Goal: Task Accomplishment & Management: Manage account settings

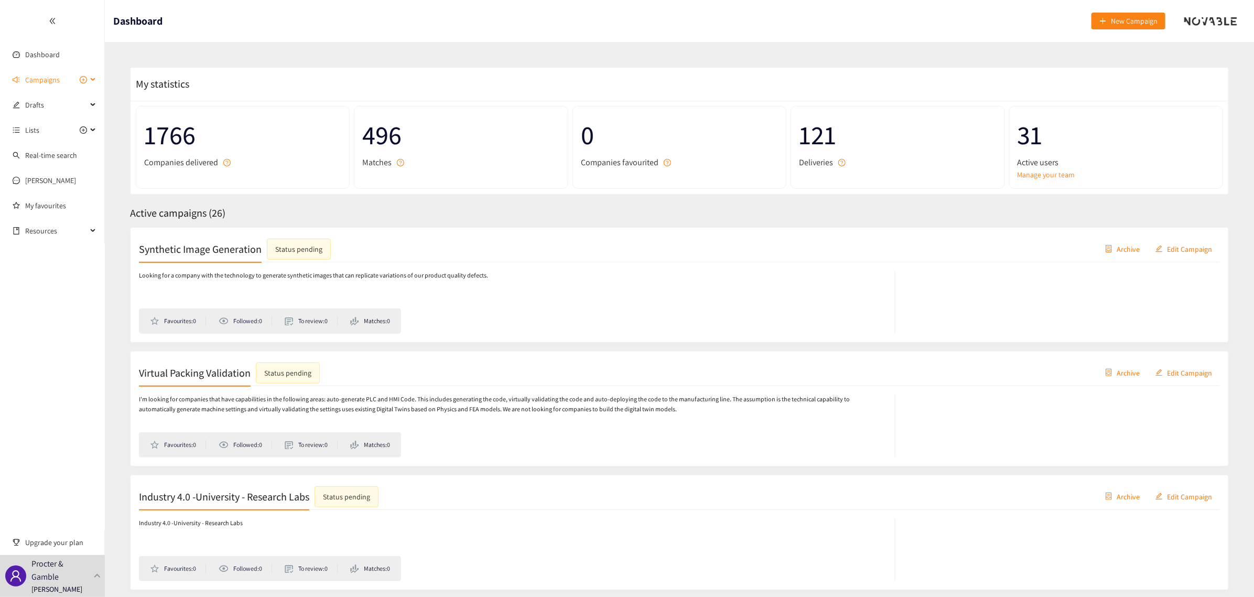
click at [40, 74] on span "Campaigns" at bounding box center [42, 79] width 35 height 21
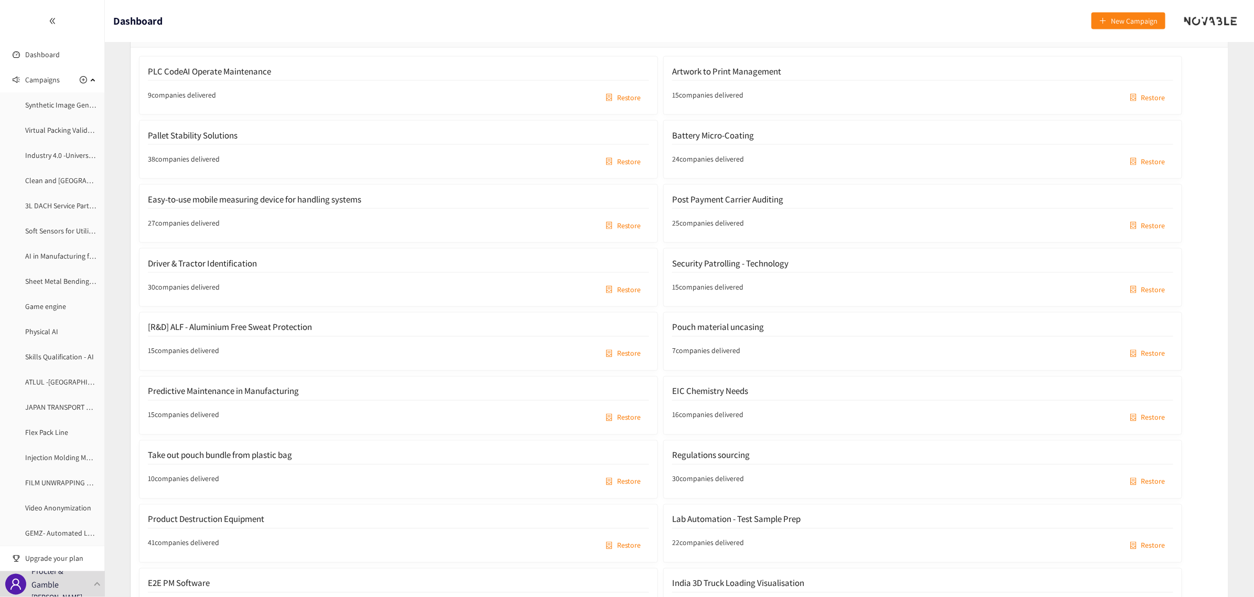
scroll to position [3408, 0]
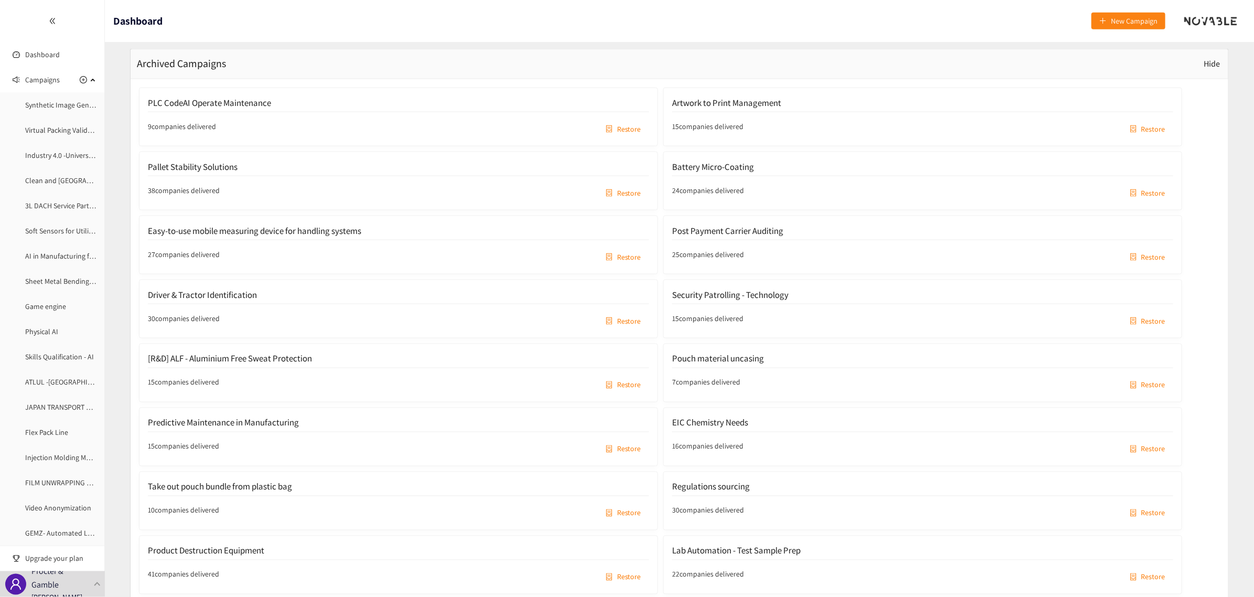
click at [1157, 133] on span "Restore" at bounding box center [1153, 129] width 24 height 12
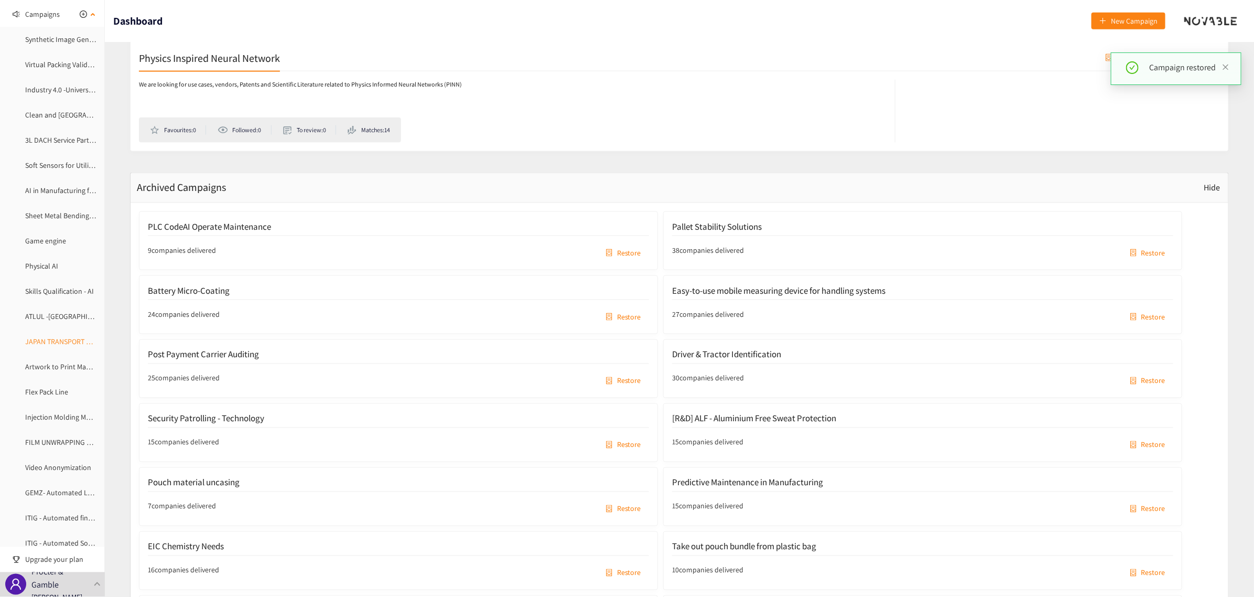
scroll to position [131, 0]
click at [62, 301] on link "Artwork to Print Management" at bounding box center [71, 300] width 93 height 9
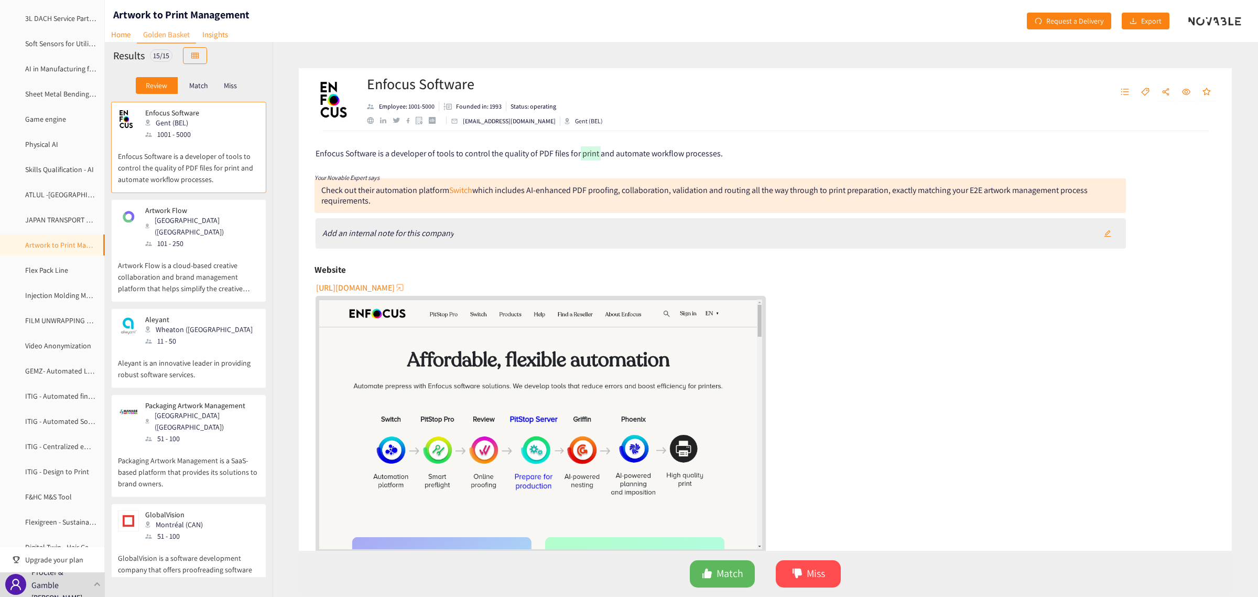
scroll to position [375, 0]
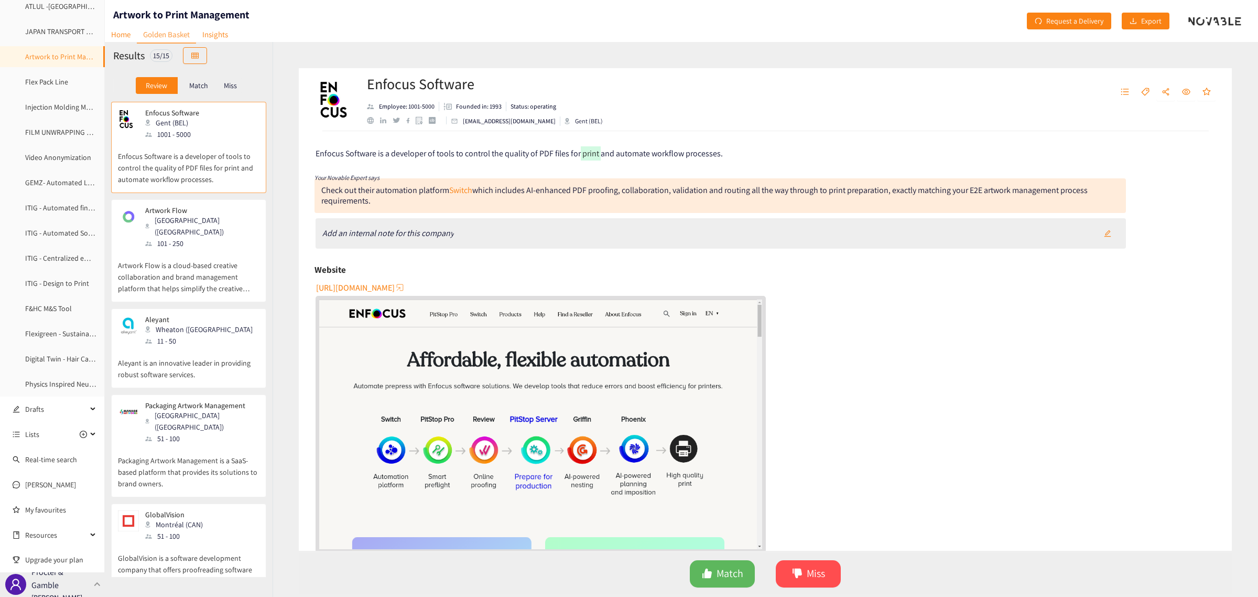
click at [42, 590] on p "Procter & Gamble" at bounding box center [60, 578] width 58 height 26
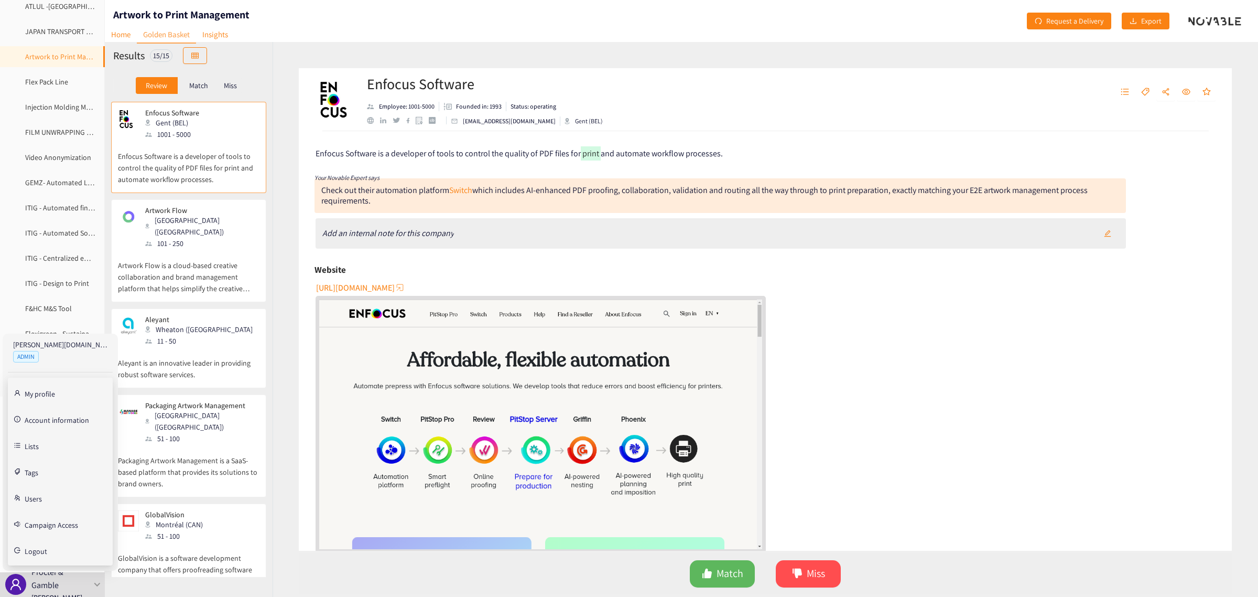
click at [37, 493] on link "Users" at bounding box center [33, 497] width 17 height 9
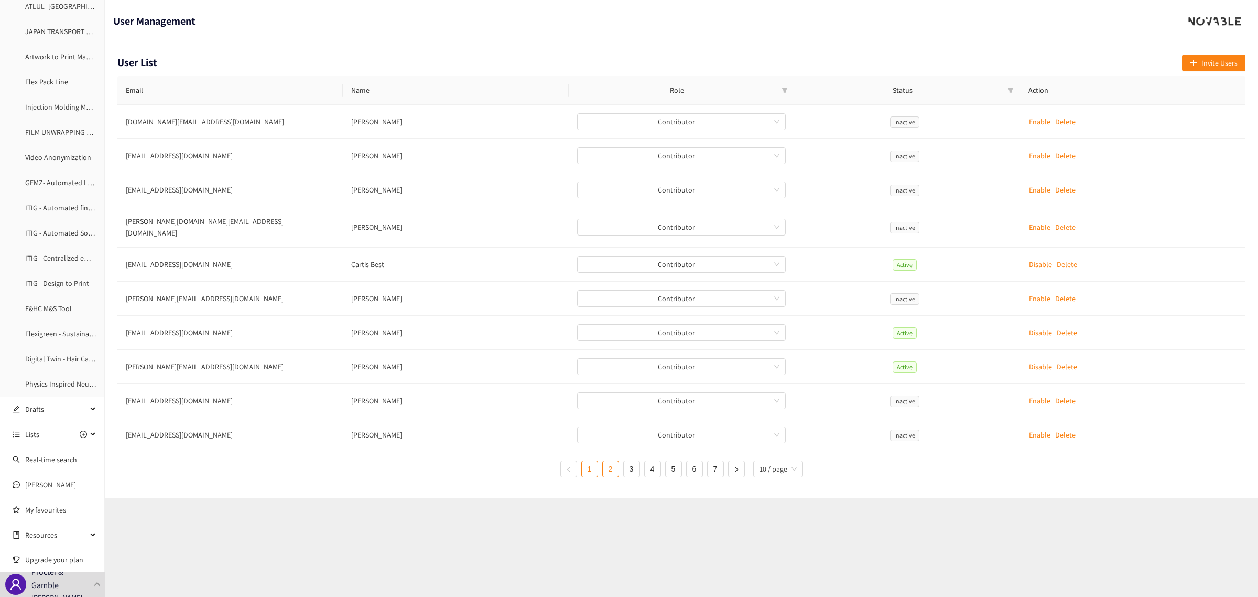
click at [607, 466] on link "2" at bounding box center [611, 469] width 16 height 16
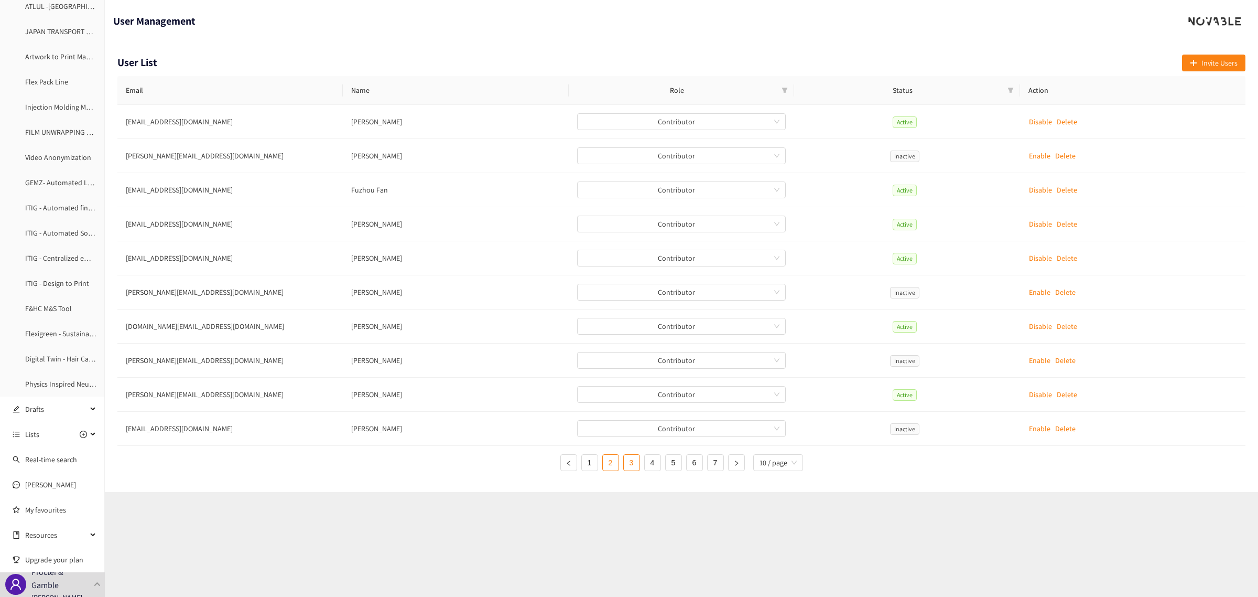
click at [632, 465] on link "3" at bounding box center [632, 463] width 16 height 16
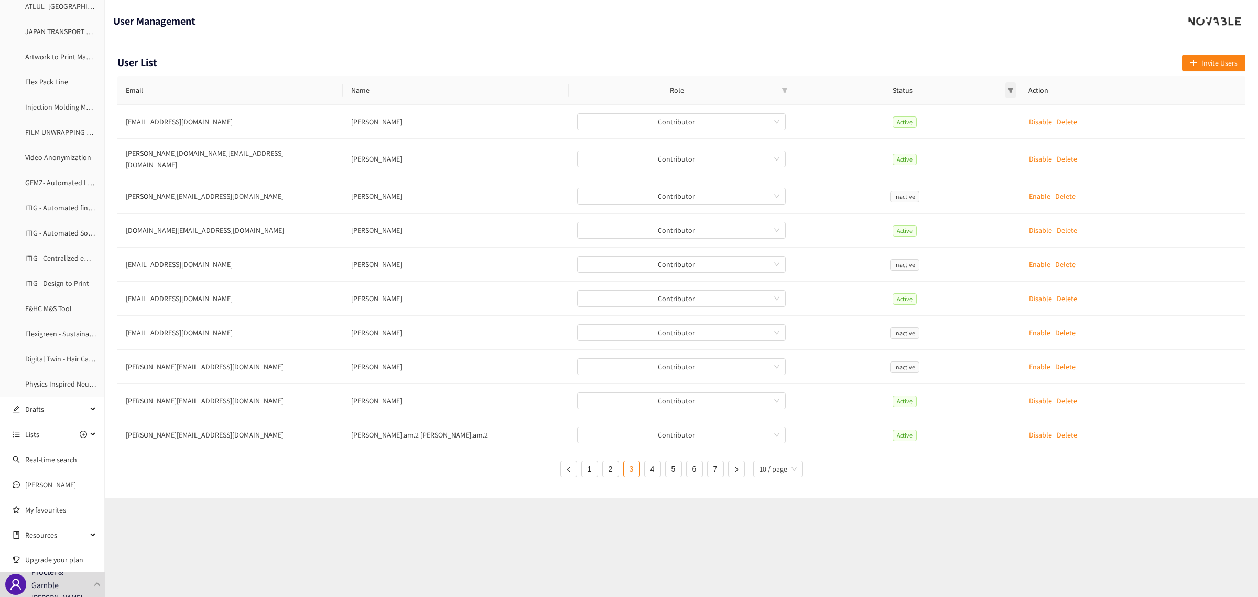
click at [1008, 91] on icon "filter" at bounding box center [1011, 90] width 6 height 6
click at [964, 106] on input "checkbox" at bounding box center [962, 110] width 8 height 8
checkbox input "true"
click at [1001, 166] on span "OK" at bounding box center [1002, 165] width 9 height 12
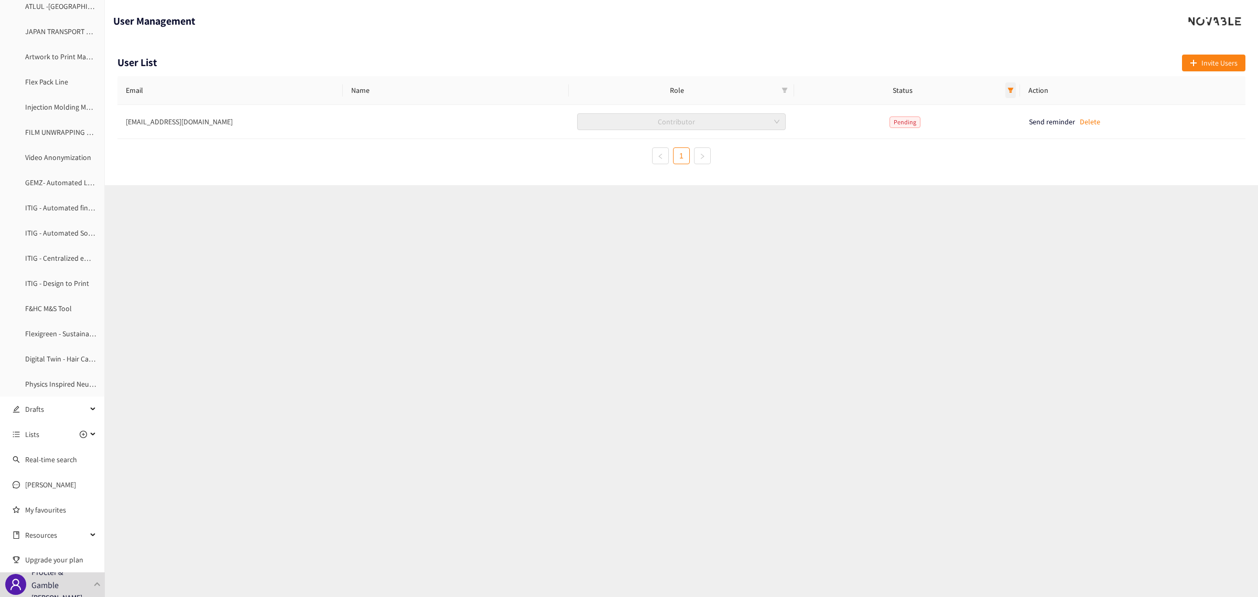
click at [1012, 89] on icon "filter" at bounding box center [1011, 90] width 6 height 5
click at [968, 126] on span "Active" at bounding box center [978, 126] width 23 height 9
checkbox input "true"
click at [962, 112] on input "checkbox" at bounding box center [962, 110] width 8 height 8
checkbox input "false"
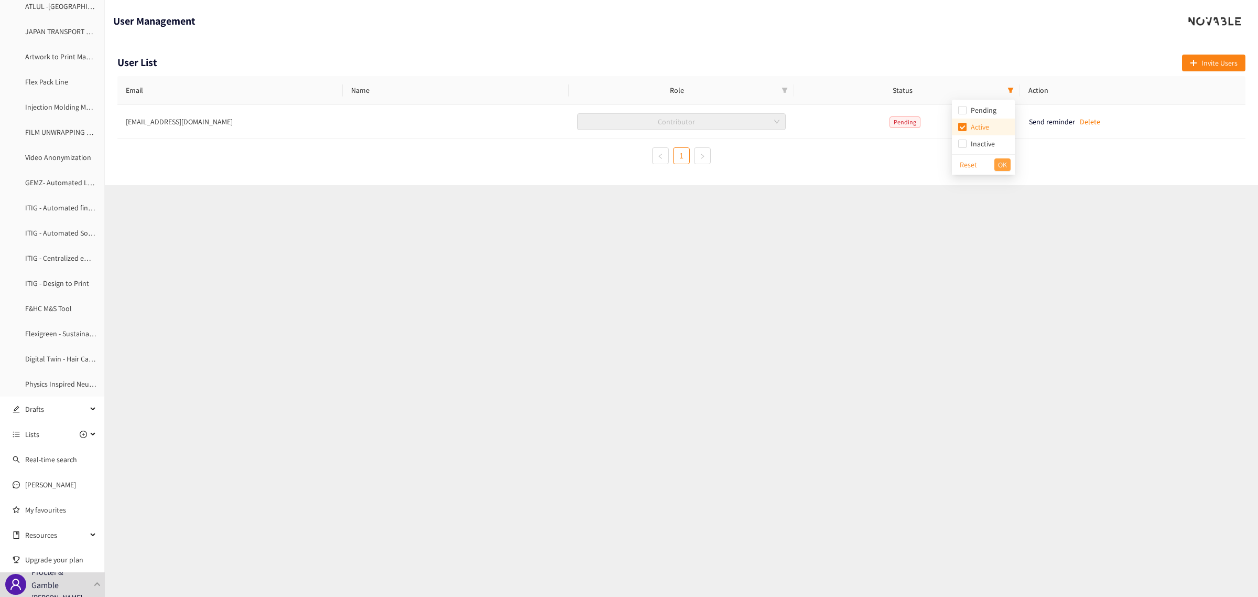
click at [1003, 166] on span "OK" at bounding box center [1002, 165] width 9 height 12
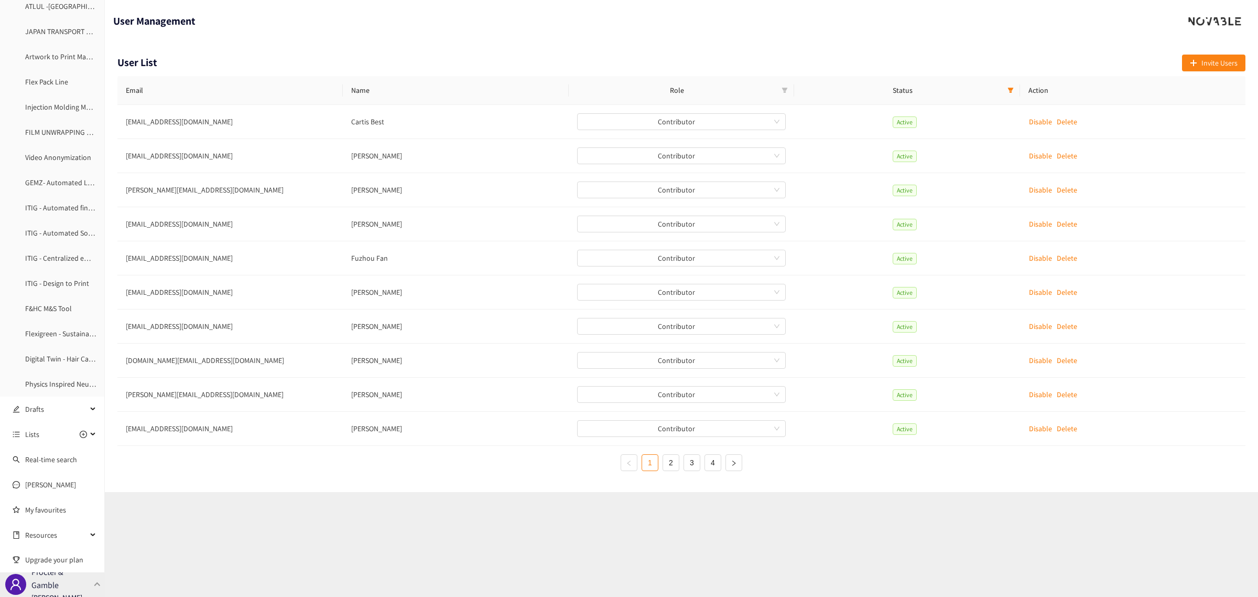
click at [87, 588] on p "Procter & Gamble" at bounding box center [60, 578] width 58 height 26
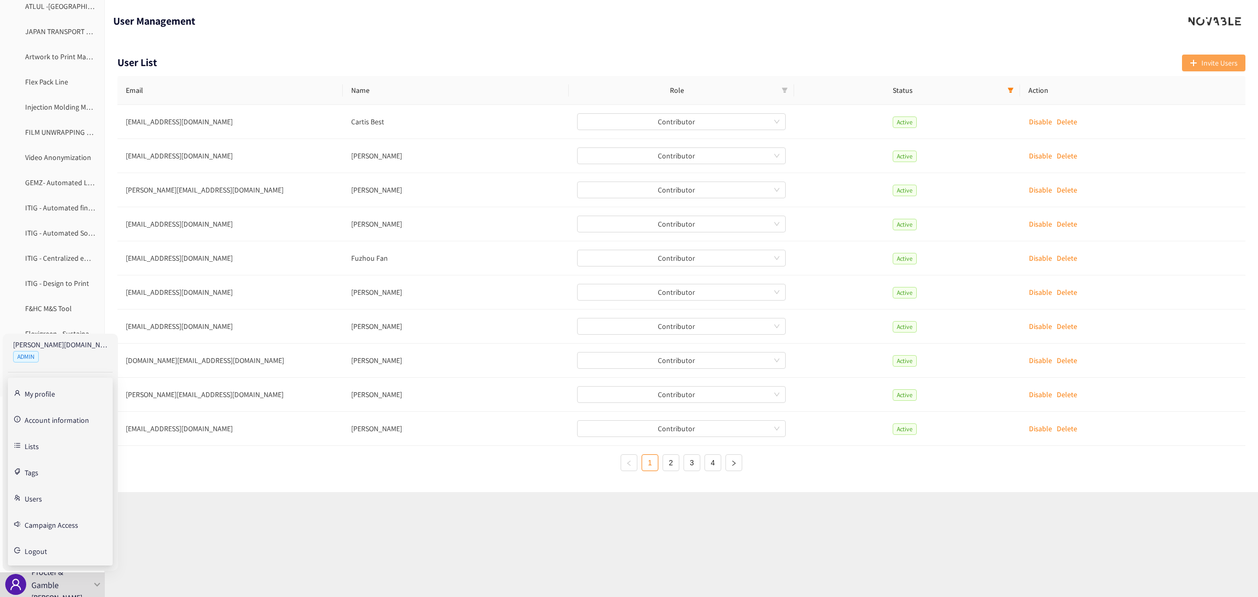
click at [1212, 61] on span "Invite Users" at bounding box center [1220, 63] width 36 height 12
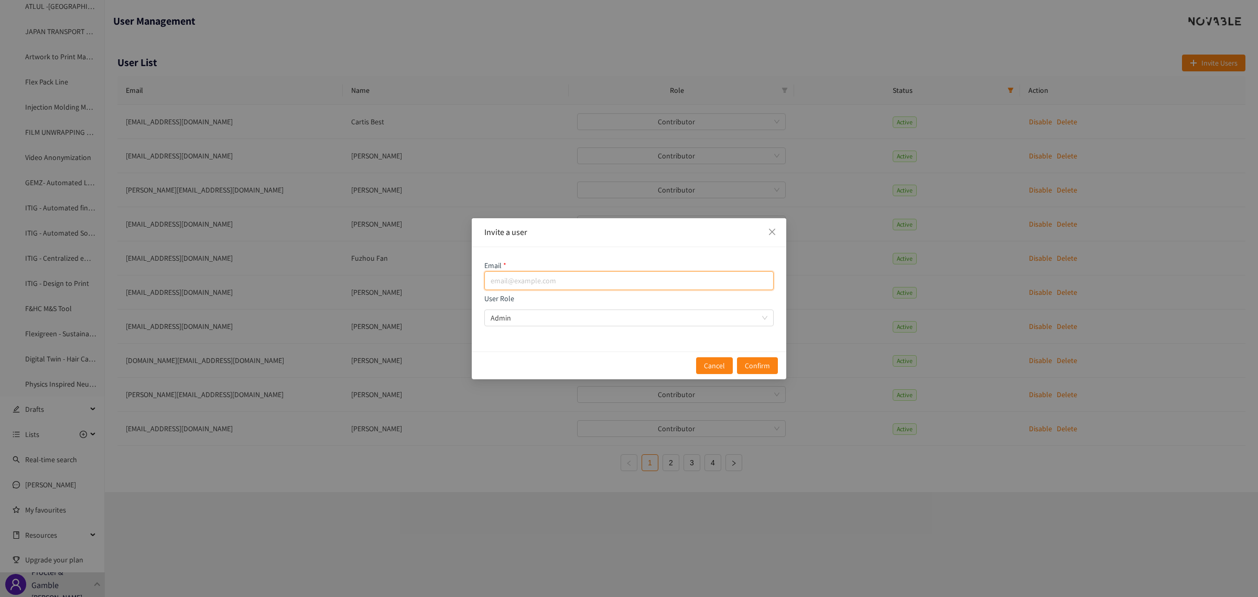
click at [524, 280] on input "email" at bounding box center [628, 280] width 289 height 19
paste input "grancic.j@pg.com"
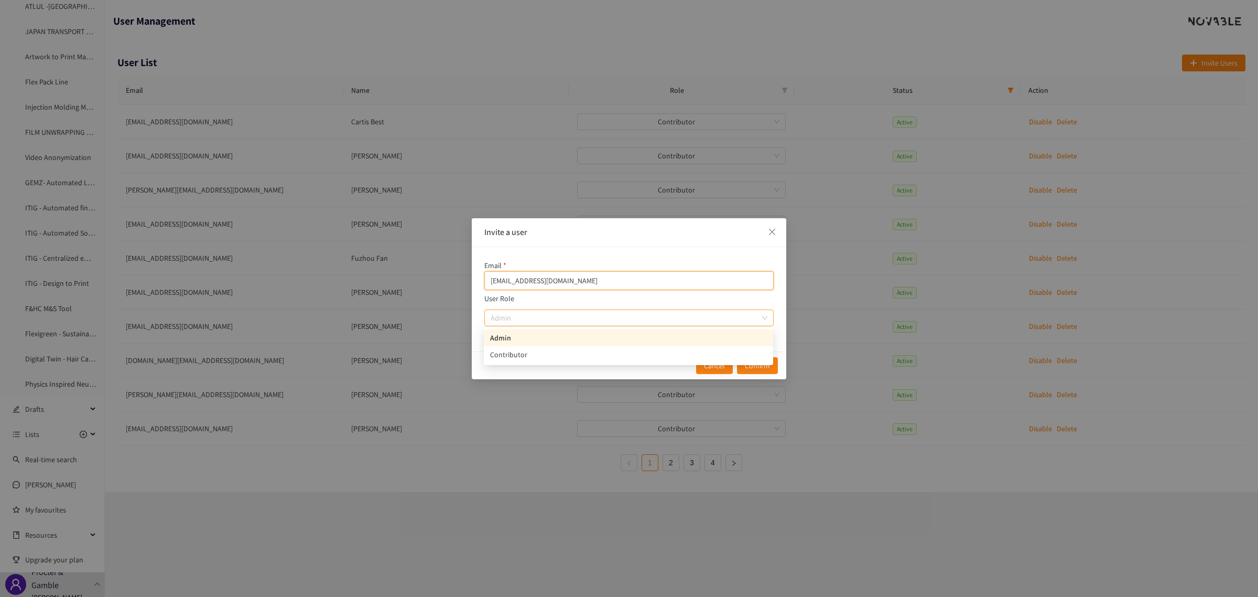
click at [541, 323] on span "Admin" at bounding box center [629, 318] width 277 height 16
type input "grancic.j@pg.com"
click at [541, 323] on input "User Role Admin" at bounding box center [625, 318] width 269 height 16
click at [533, 352] on div "Contributor" at bounding box center [628, 355] width 277 height 12
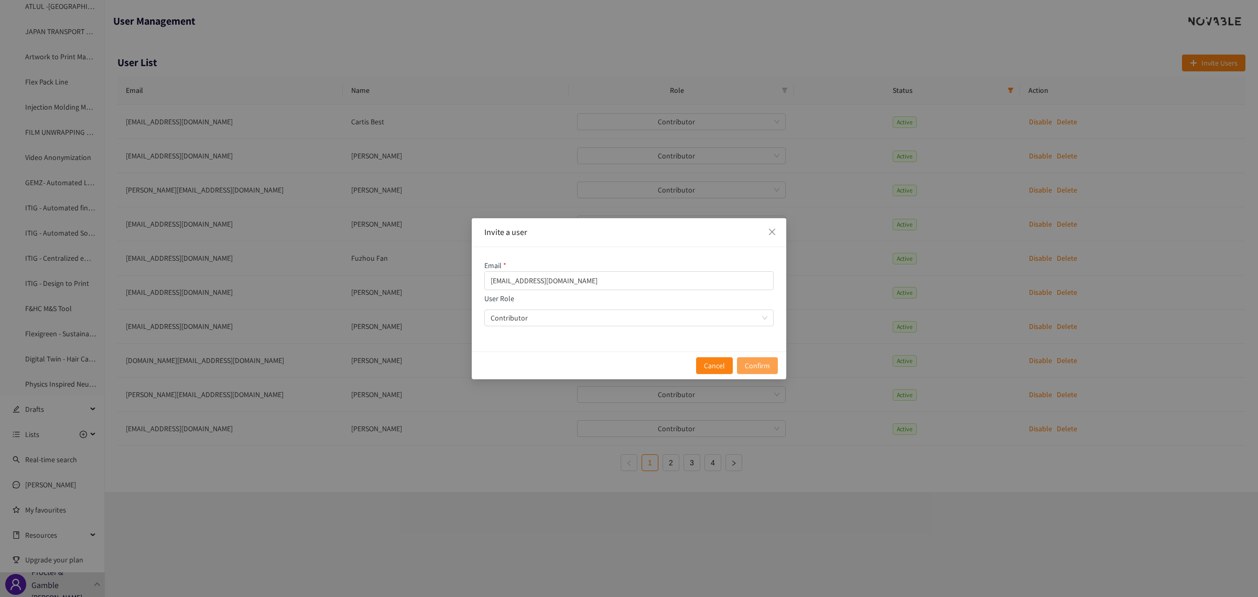
click at [763, 363] on span "Confirm" at bounding box center [757, 366] width 25 height 12
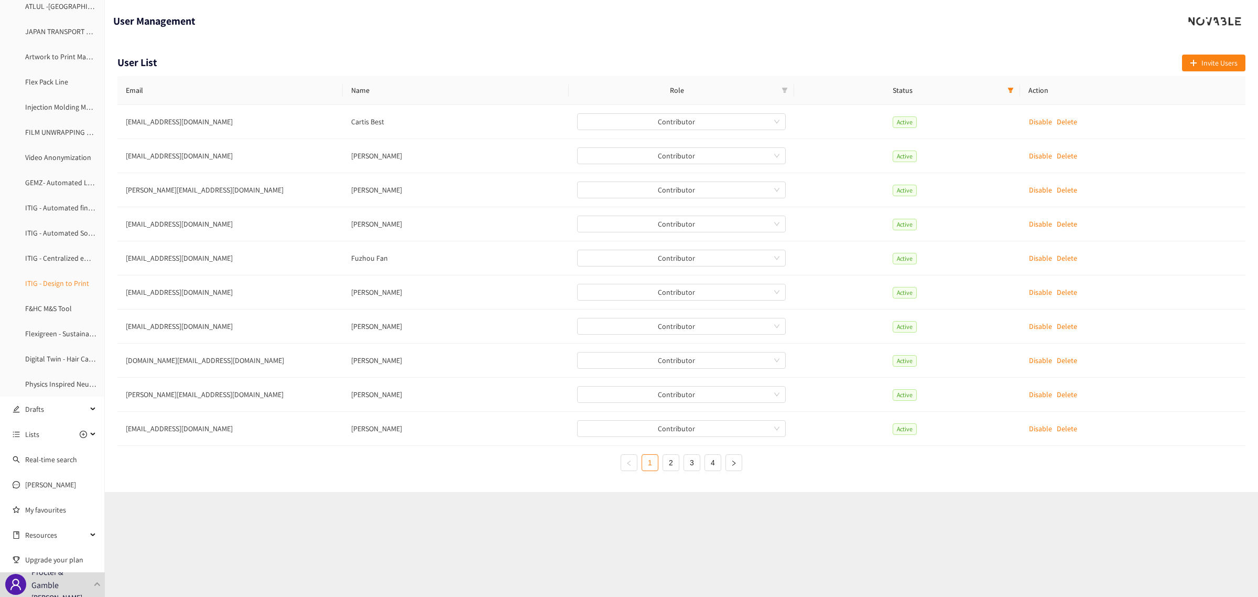
click at [68, 287] on link "ITIG - Design to Print" at bounding box center [57, 282] width 64 height 9
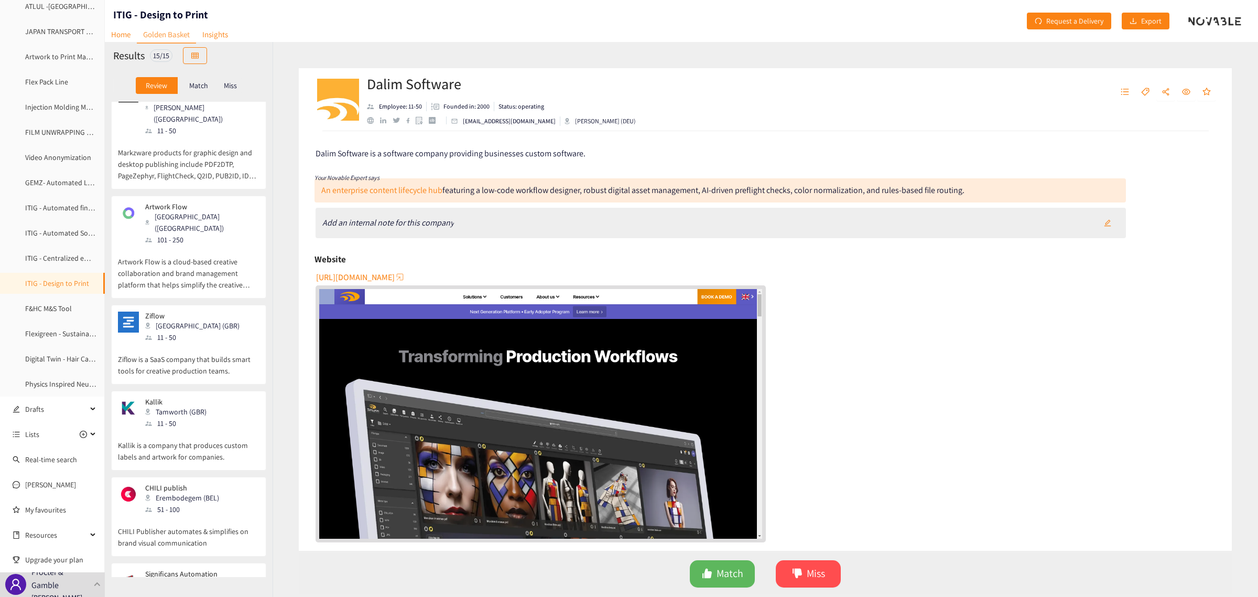
scroll to position [900, 0]
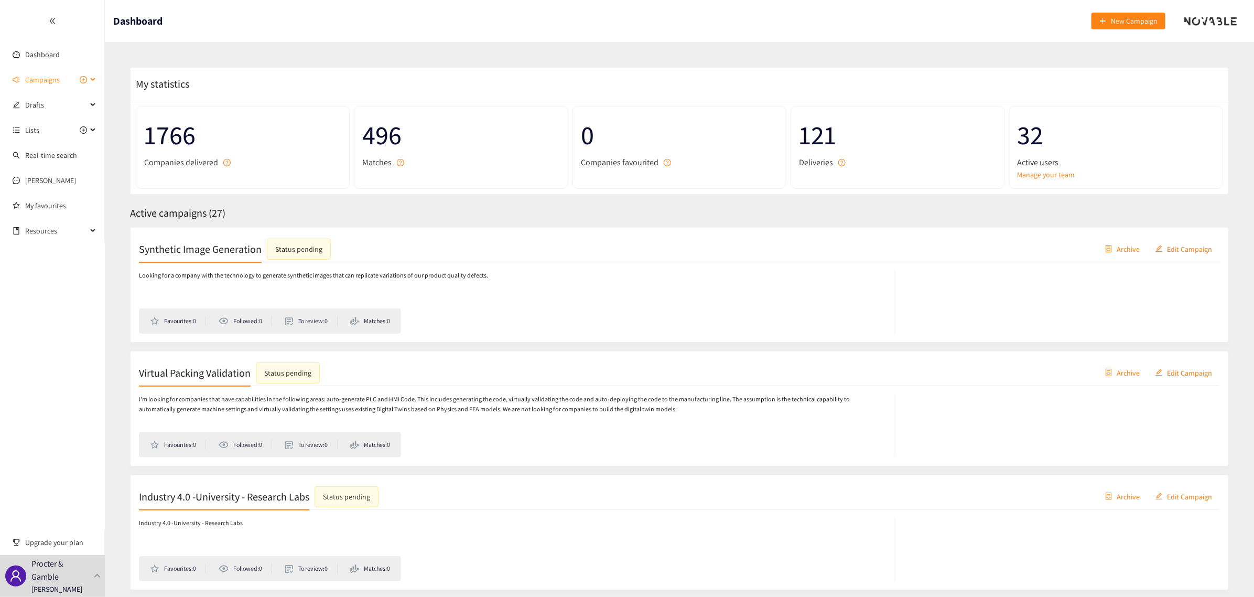
click at [45, 74] on span "Campaigns" at bounding box center [42, 79] width 35 height 21
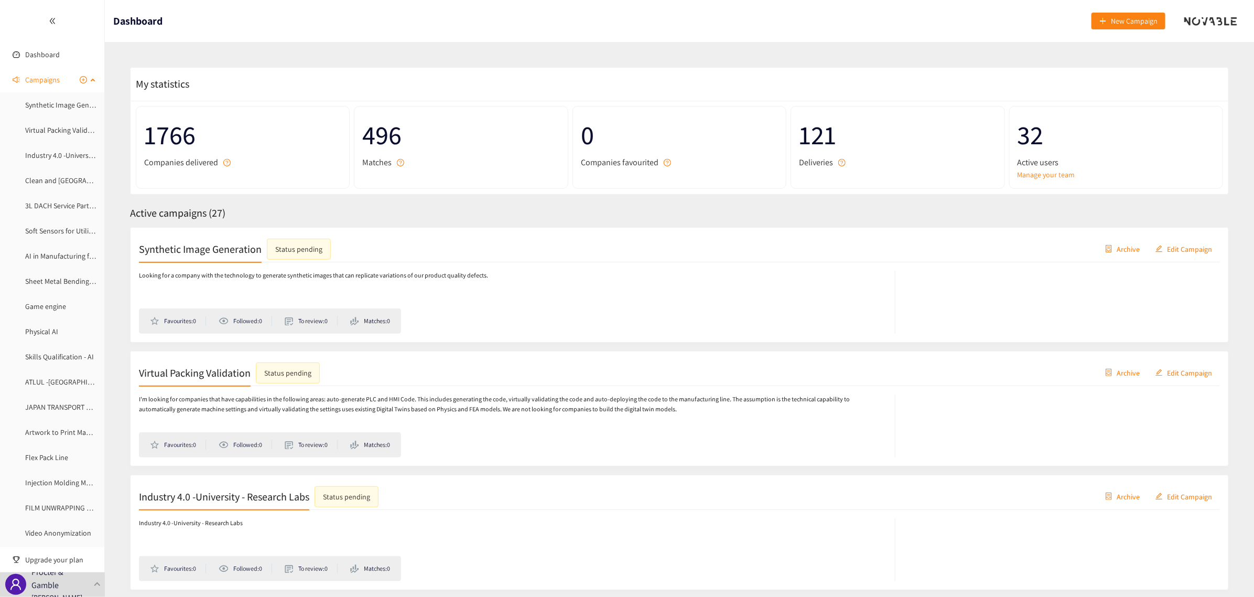
click at [47, 74] on span "Campaigns" at bounding box center [42, 79] width 35 height 21
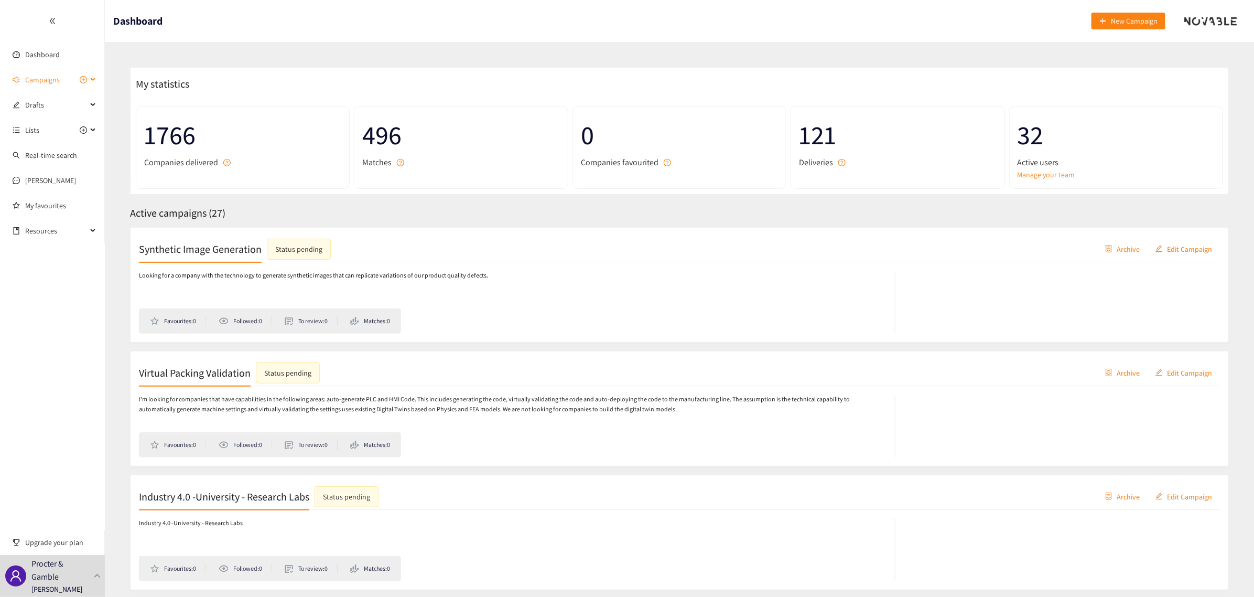
click at [95, 80] on icon at bounding box center [93, 80] width 5 height 0
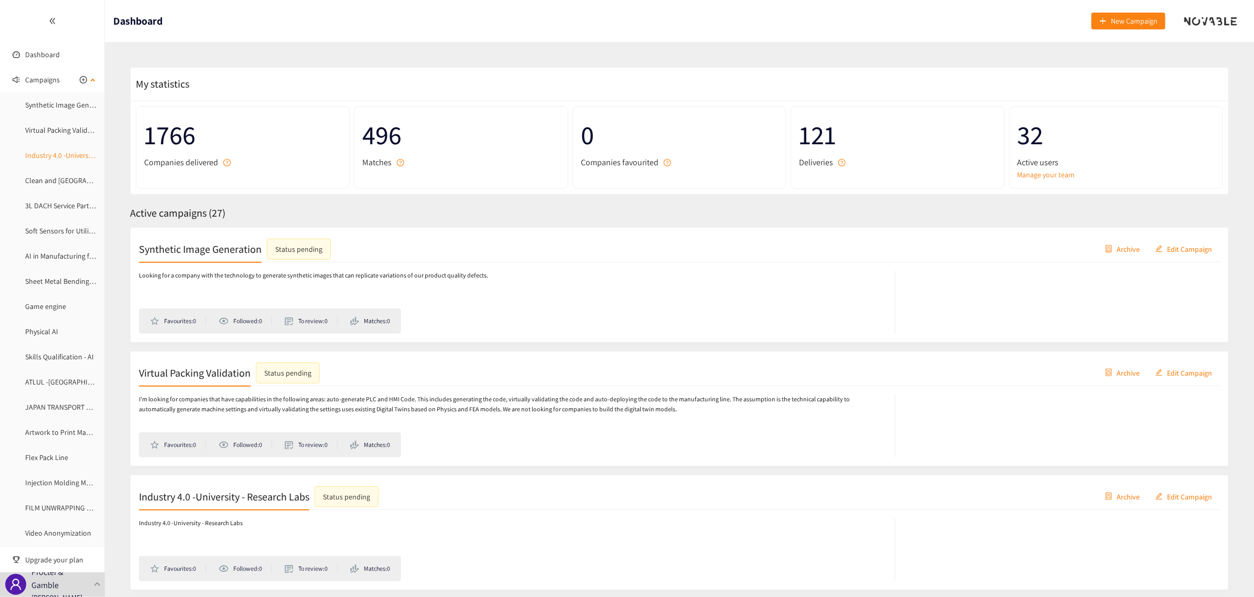
click at [53, 153] on link "Industry 4.0 -University - Research Labs" at bounding box center [85, 154] width 121 height 9
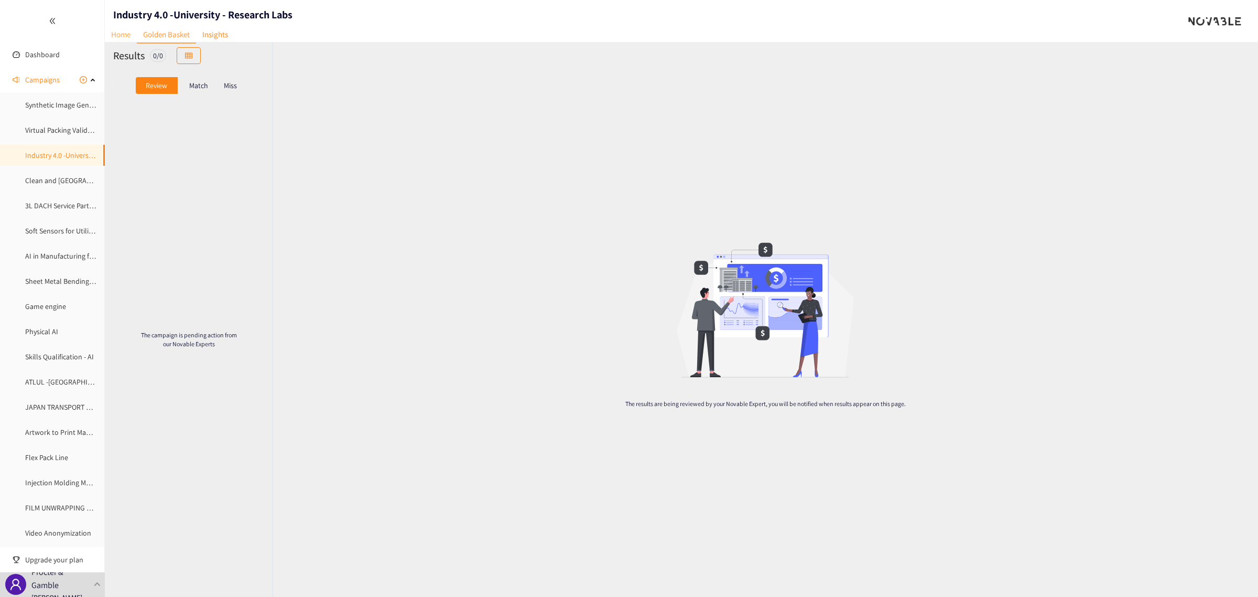
click at [114, 35] on link "Home" at bounding box center [121, 34] width 32 height 16
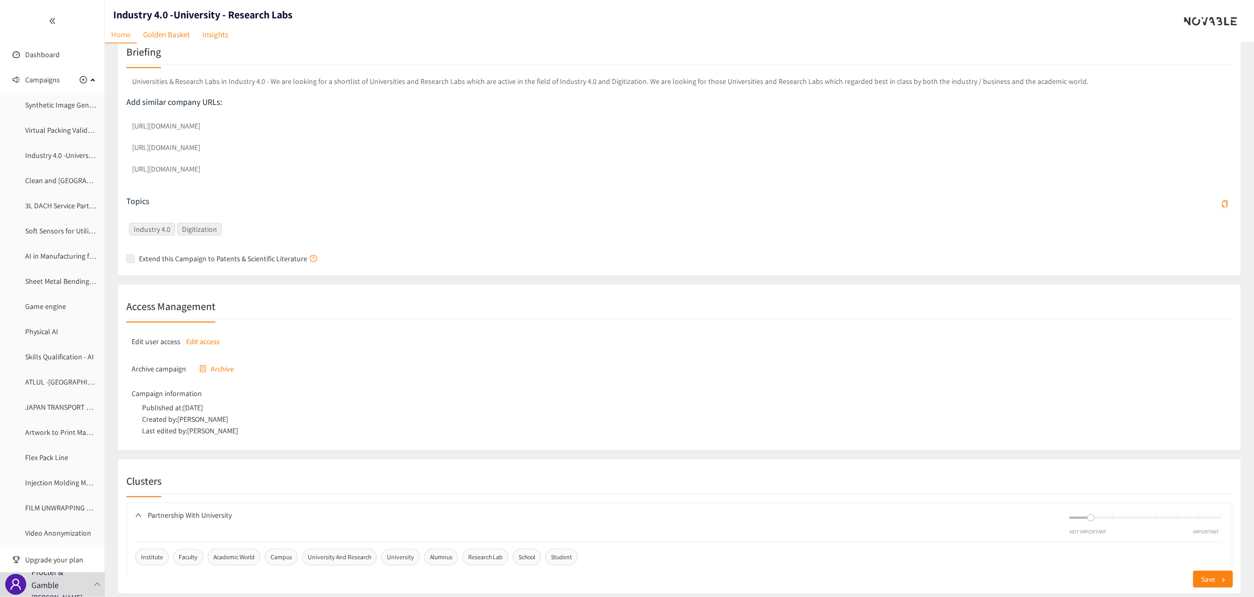
scroll to position [197, 0]
click at [51, 125] on link "Virtual Packing Validation" at bounding box center [64, 129] width 79 height 9
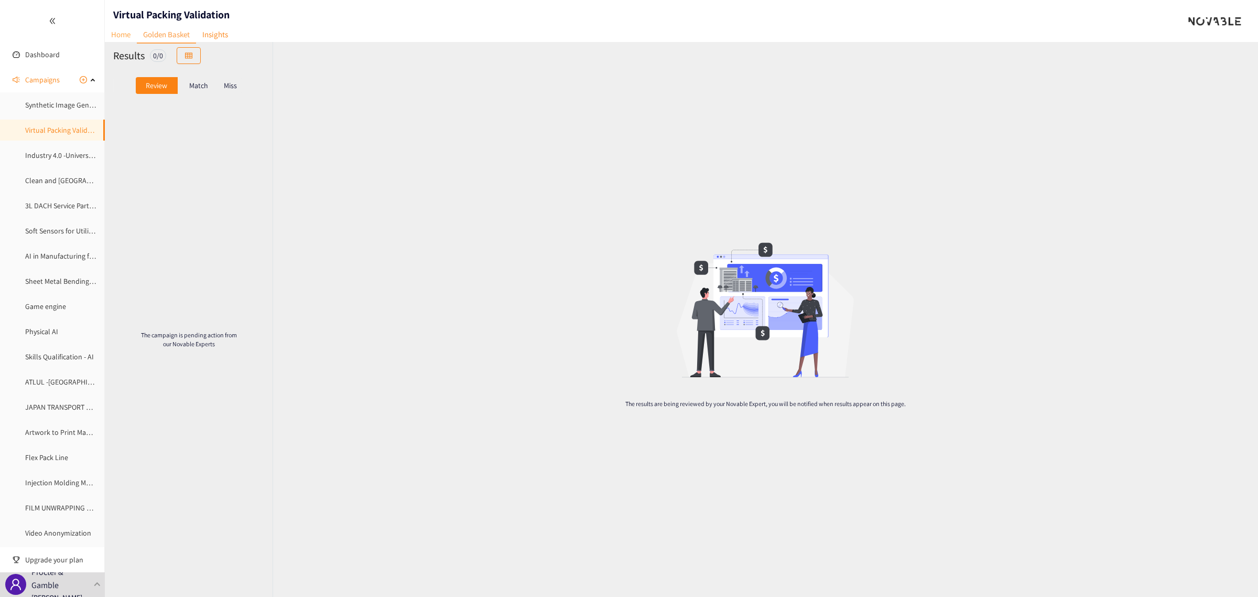
click at [116, 33] on link "Home" at bounding box center [121, 34] width 32 height 16
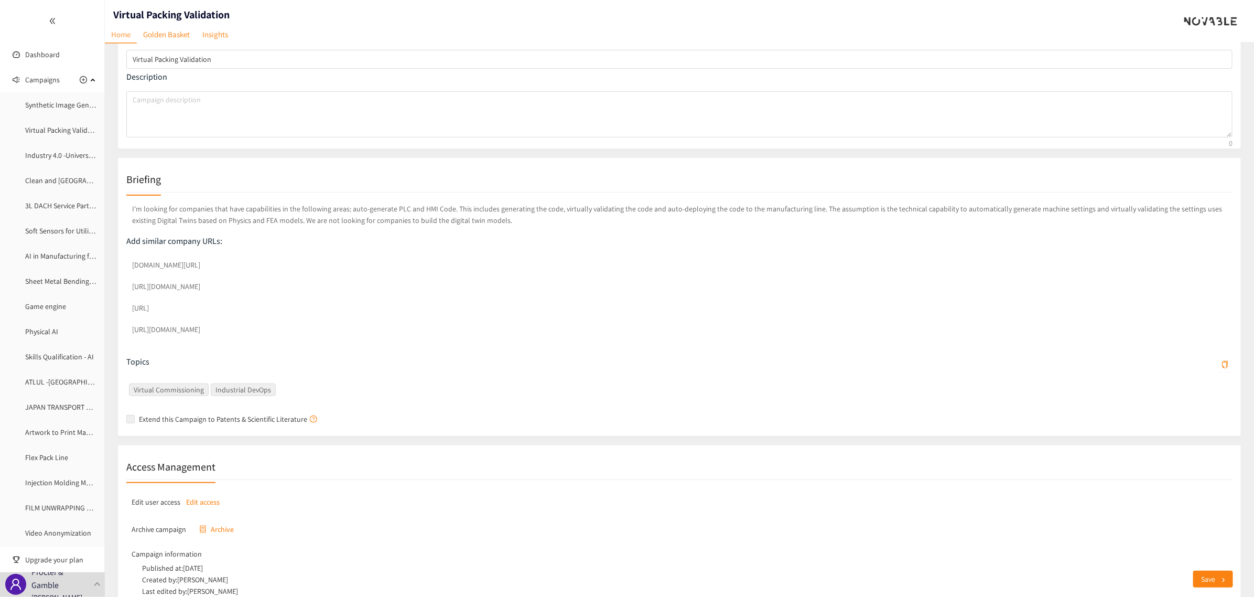
scroll to position [127, 0]
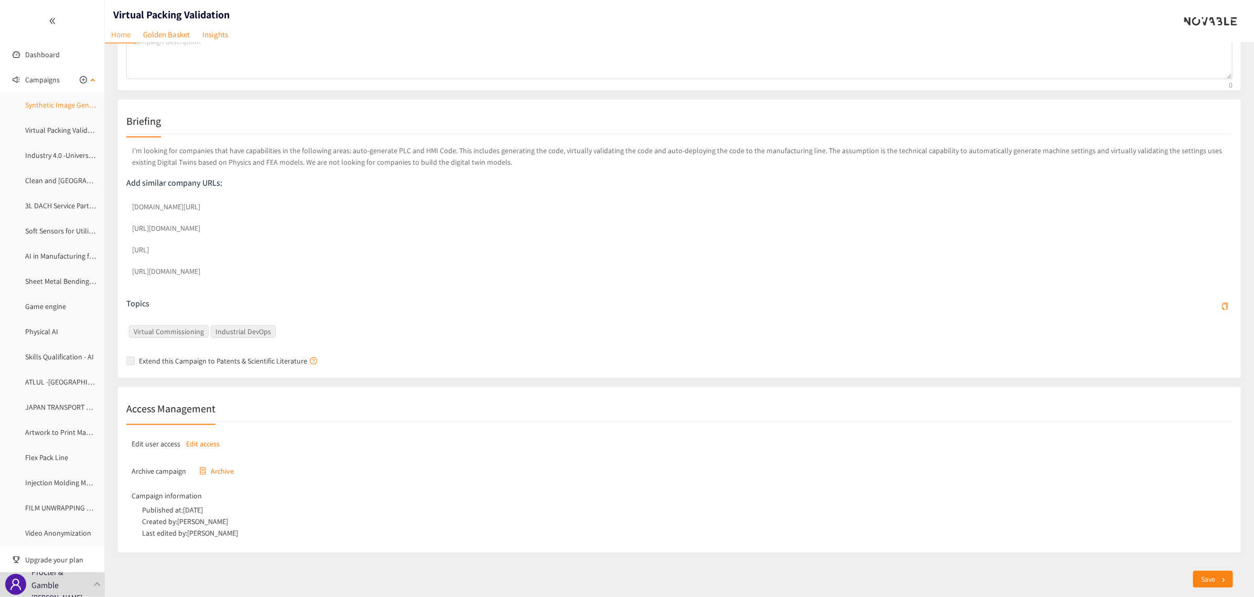
click at [29, 104] on link "Synthetic Image Generation" at bounding box center [68, 104] width 87 height 9
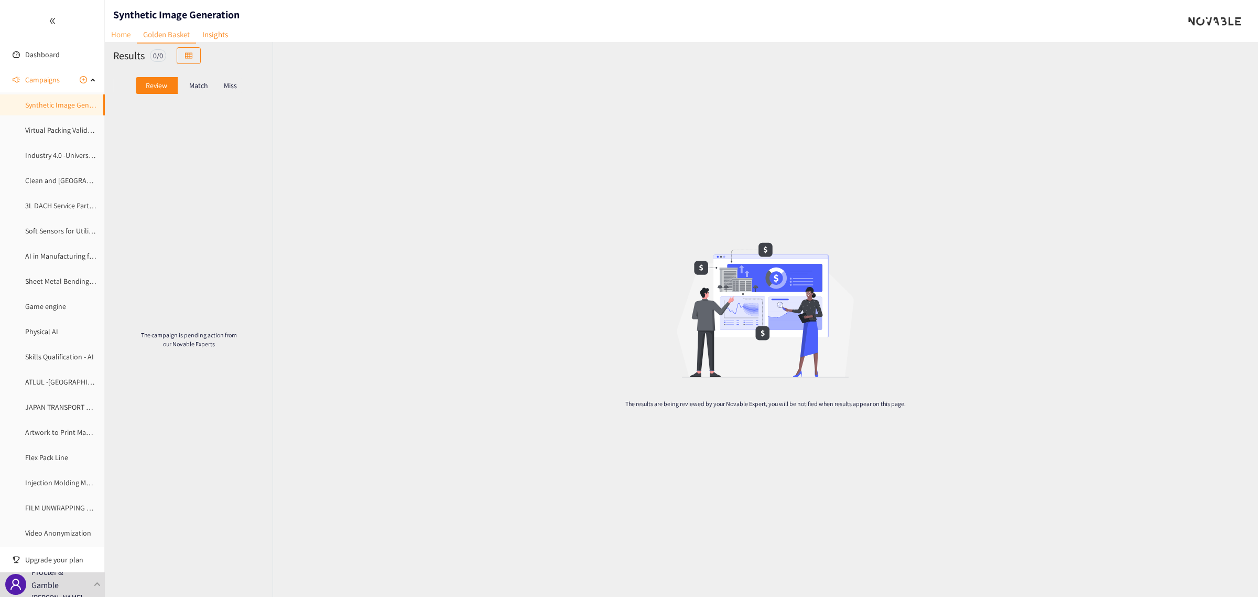
click at [124, 32] on link "Home" at bounding box center [121, 34] width 32 height 16
